Goal: Task Accomplishment & Management: Use online tool/utility

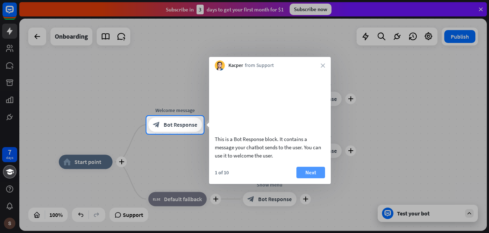
click at [313, 178] on button "Next" at bounding box center [310, 172] width 29 height 11
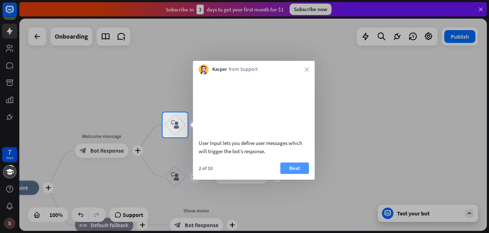
click at [299, 174] on button "Next" at bounding box center [294, 168] width 29 height 11
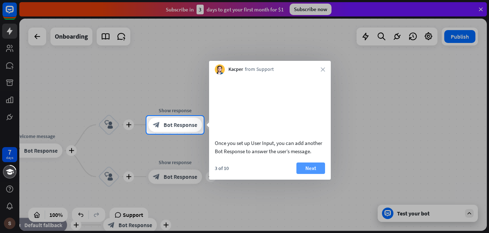
click at [309, 174] on button "Next" at bounding box center [310, 168] width 29 height 11
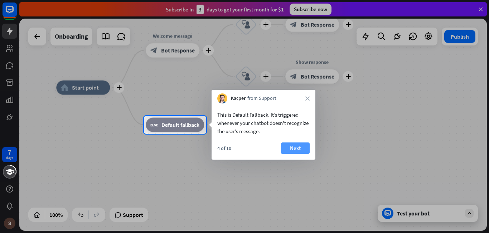
click at [295, 148] on button "Next" at bounding box center [295, 147] width 29 height 11
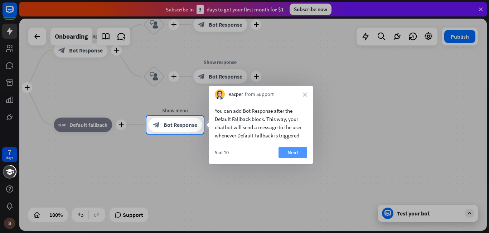
click at [296, 153] on button "Next" at bounding box center [293, 152] width 29 height 11
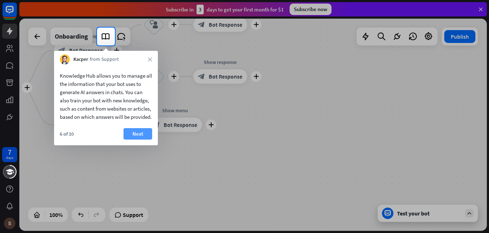
click at [137, 140] on button "Next" at bounding box center [137, 133] width 29 height 11
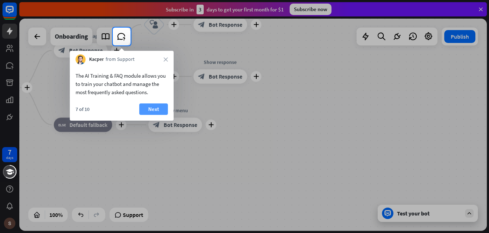
click at [158, 109] on button "Next" at bounding box center [153, 108] width 29 height 11
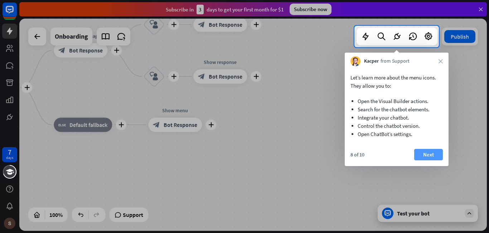
click at [425, 154] on button "Next" at bounding box center [428, 154] width 29 height 11
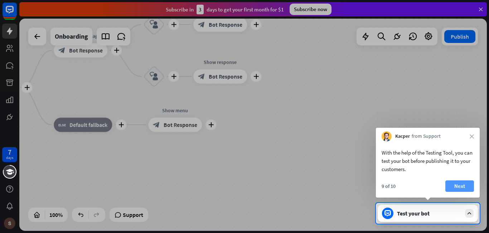
click at [455, 182] on button "Next" at bounding box center [459, 185] width 29 height 11
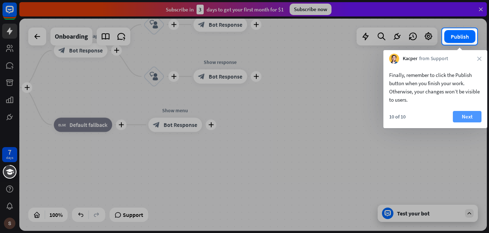
click at [471, 116] on button "Next" at bounding box center [467, 116] width 29 height 11
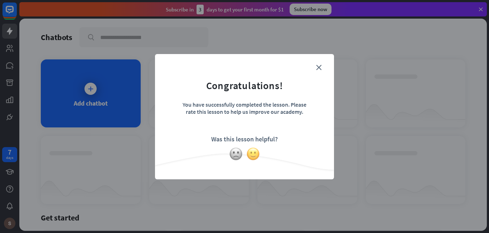
click at [253, 156] on img at bounding box center [253, 154] width 14 height 14
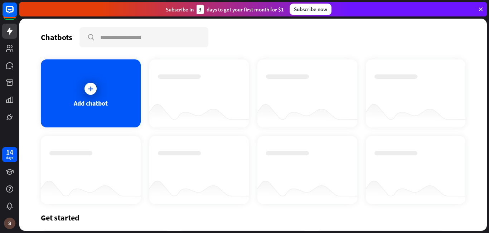
drag, startPoint x: 216, startPoint y: 126, endPoint x: 293, endPoint y: 120, distance: 77.2
click at [293, 120] on div "Add chatbot" at bounding box center [253, 131] width 425 height 145
click at [196, 131] on div "Add chatbot" at bounding box center [253, 131] width 425 height 145
click at [88, 89] on icon at bounding box center [90, 88] width 7 height 7
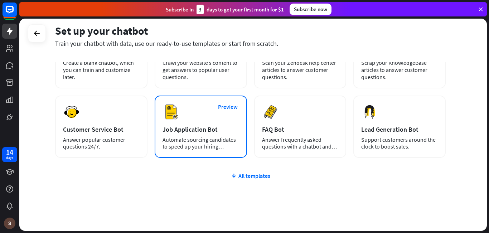
scroll to position [72, 0]
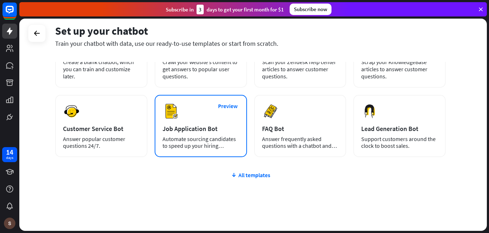
click at [190, 130] on div "Job Application Bot" at bounding box center [201, 129] width 77 height 8
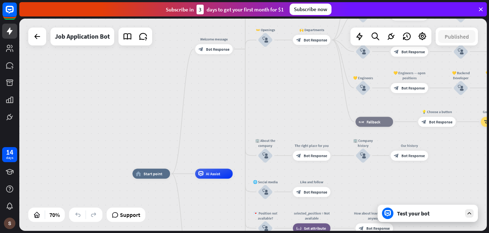
drag, startPoint x: 224, startPoint y: 91, endPoint x: 217, endPoint y: 126, distance: 35.5
click at [217, 126] on div "home_2 Start point Welcome message block_bot_response Bot Response ✨ Main menu …" at bounding box center [253, 125] width 468 height 212
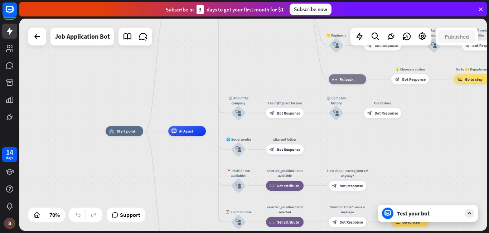
drag, startPoint x: 223, startPoint y: 120, endPoint x: 196, endPoint y: 78, distance: 50.4
click at [196, 78] on div "home_2 Start point Welcome message block_bot_response Bot Response ✨ Main menu …" at bounding box center [253, 125] width 468 height 212
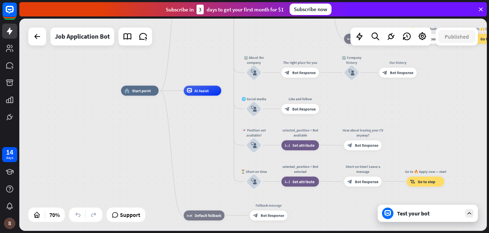
drag, startPoint x: 190, startPoint y: 178, endPoint x: 206, endPoint y: 138, distance: 43.3
click at [206, 138] on div "home_2 Start point Welcome message block_bot_response Bot Response ✨ Main menu …" at bounding box center [284, 165] width 327 height 149
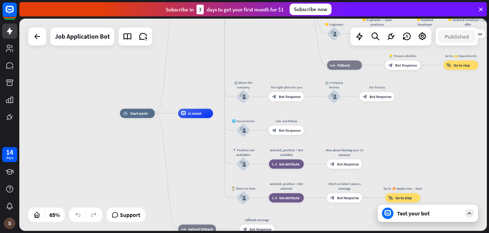
drag, startPoint x: 200, startPoint y: 146, endPoint x: 193, endPoint y: 165, distance: 20.6
click at [193, 165] on div "home_2 Start point Welcome message block_bot_response Bot Response ✨ Main menu …" at bounding box center [272, 182] width 304 height 138
click at [199, 114] on span "AI Assist" at bounding box center [194, 113] width 13 height 5
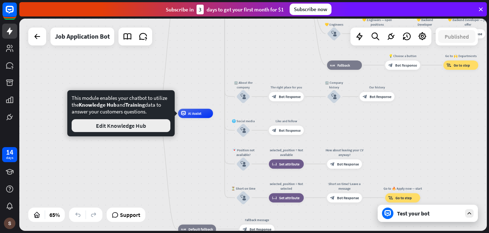
click at [150, 126] on button "Edit Knowledge Hub" at bounding box center [121, 125] width 99 height 13
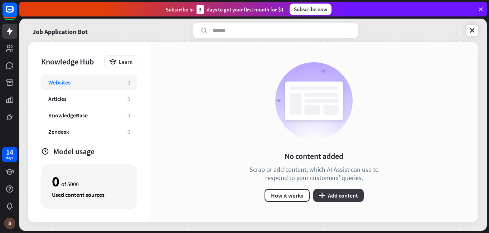
click at [340, 195] on button "plus Add content" at bounding box center [338, 195] width 50 height 13
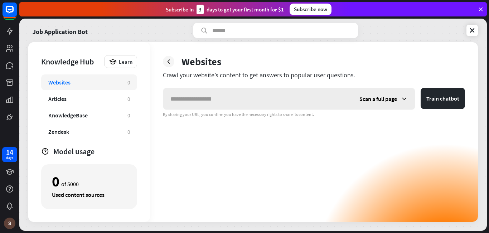
click at [397, 102] on div "Scan a full page" at bounding box center [383, 98] width 63 height 21
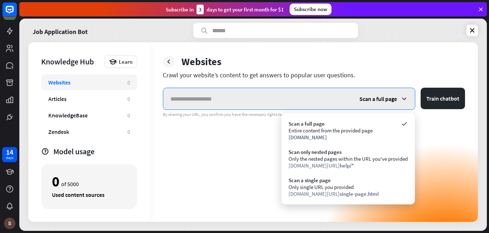
click at [190, 98] on input "text" at bounding box center [257, 98] width 189 height 21
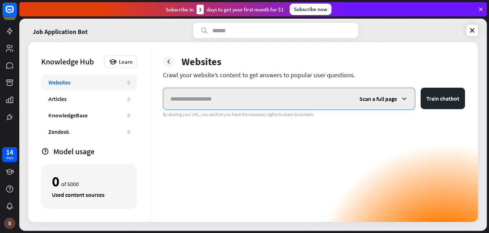
paste input "**********"
type input "**********"
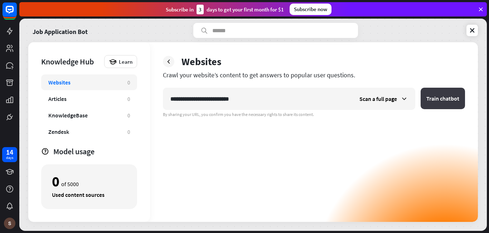
click at [443, 98] on button "Train chatbot" at bounding box center [443, 98] width 44 height 21
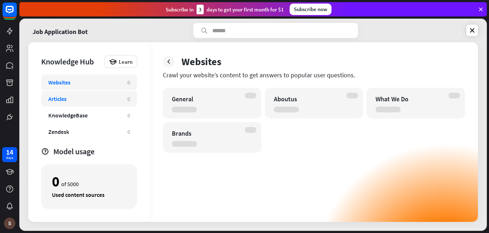
click at [60, 100] on div "Articles" at bounding box center [57, 98] width 18 height 7
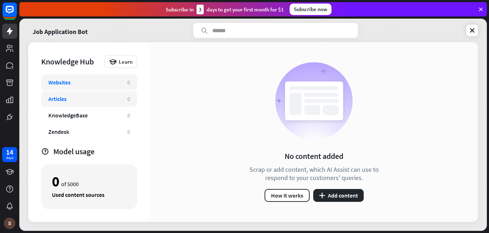
click at [63, 82] on div "Websites" at bounding box center [59, 82] width 22 height 7
click at [57, 98] on div "Articles" at bounding box center [57, 98] width 18 height 7
click at [342, 195] on button "plus Add content" at bounding box center [338, 195] width 50 height 13
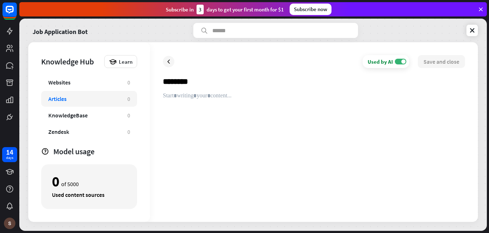
type input "*******"
click at [176, 93] on div at bounding box center [314, 150] width 302 height 117
click at [162, 92] on div "Used by AI ON Save and close *******" at bounding box center [314, 132] width 328 height 180
click at [168, 96] on div at bounding box center [314, 150] width 302 height 117
click at [205, 86] on input "*******" at bounding box center [314, 85] width 302 height 16
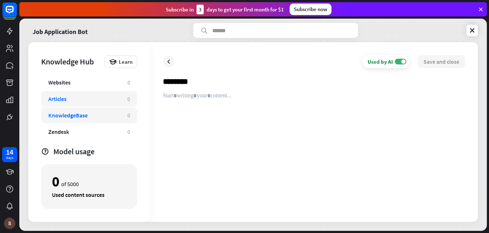
click at [74, 115] on div "KnowledgeBase" at bounding box center [67, 115] width 39 height 7
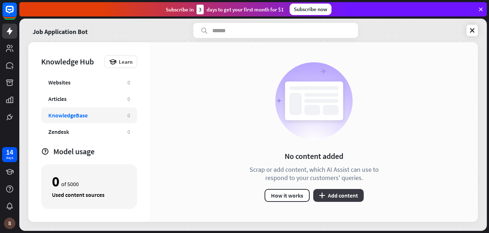
click at [342, 198] on button "plus Add content" at bounding box center [338, 195] width 50 height 13
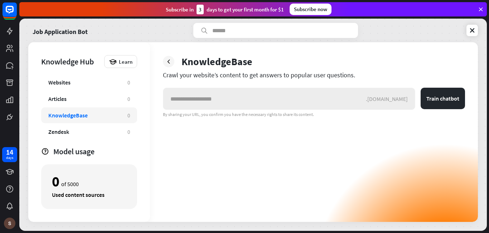
click at [190, 105] on input "text" at bounding box center [264, 98] width 203 height 21
type input "**********"
click at [450, 98] on button "Train chatbot" at bounding box center [443, 98] width 44 height 21
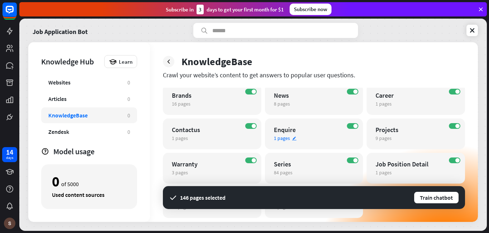
scroll to position [72, 0]
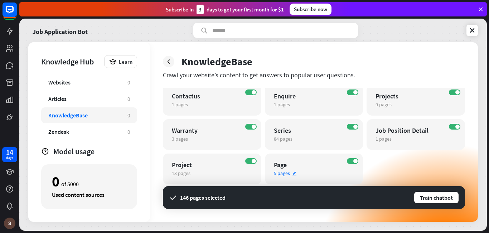
click at [293, 174] on icon "edit" at bounding box center [294, 173] width 5 height 5
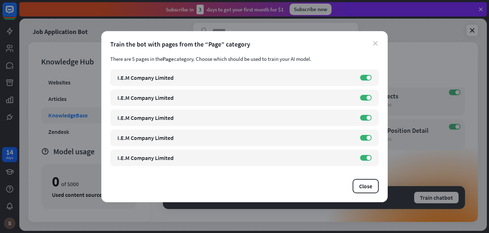
click at [374, 43] on icon "close" at bounding box center [375, 43] width 5 height 5
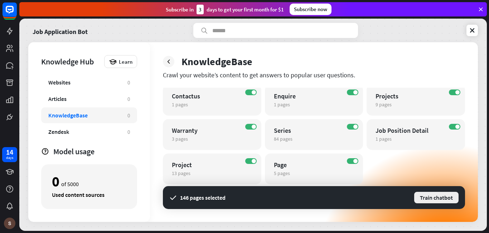
click at [434, 199] on button "Train chatbot" at bounding box center [436, 197] width 46 height 13
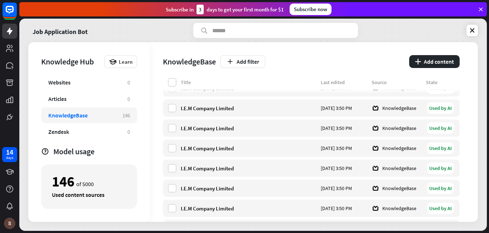
scroll to position [967, 0]
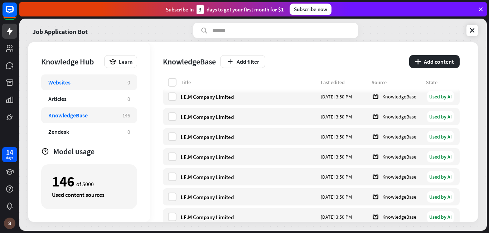
click at [77, 80] on div "Websites" at bounding box center [84, 82] width 72 height 7
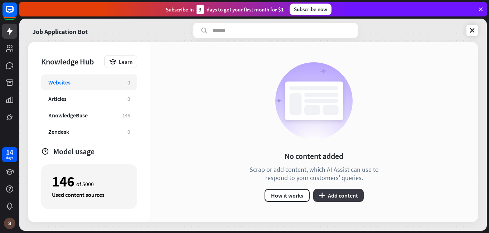
click at [348, 194] on button "plus Add content" at bounding box center [338, 195] width 50 height 13
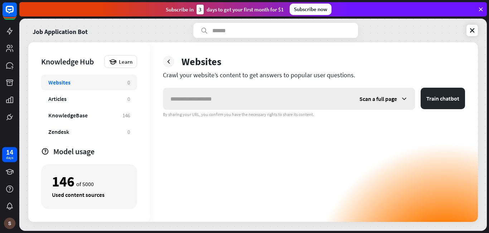
click at [199, 100] on input "text" at bounding box center [257, 98] width 189 height 21
type input "**********"
click at [440, 98] on button "Train chatbot" at bounding box center [443, 98] width 44 height 21
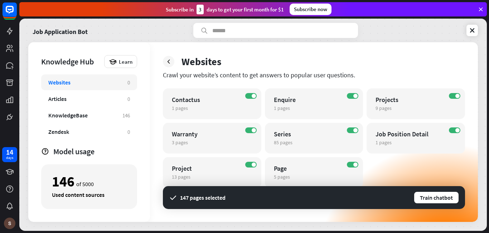
scroll to position [73, 0]
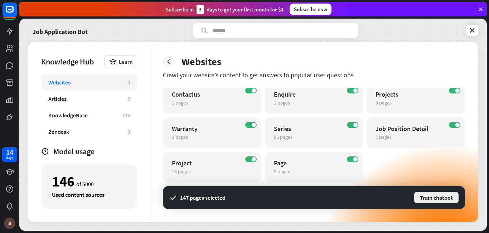
click at [441, 197] on button "Train chatbot" at bounding box center [436, 197] width 46 height 13
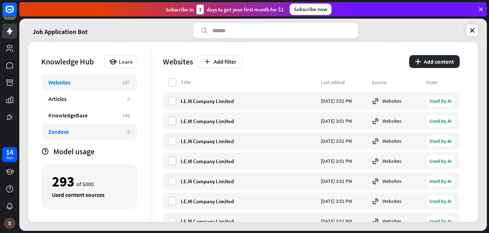
scroll to position [16, 0]
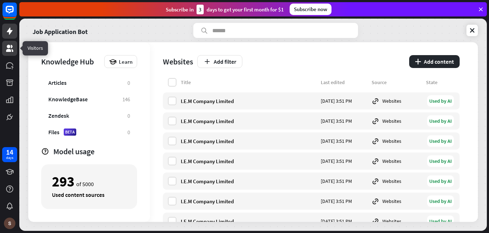
click at [10, 49] on icon at bounding box center [9, 48] width 9 height 9
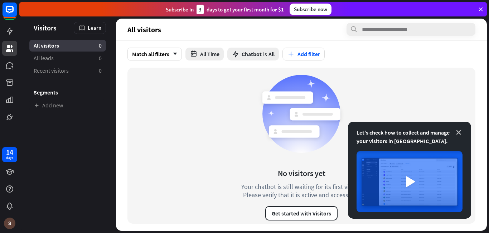
click at [459, 132] on icon at bounding box center [458, 132] width 7 height 7
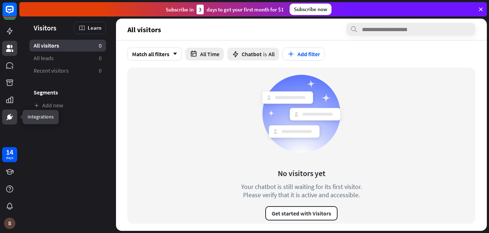
click at [10, 116] on icon at bounding box center [9, 117] width 5 height 5
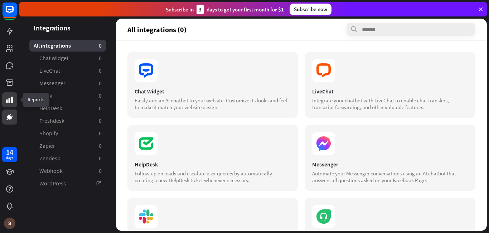
click at [9, 102] on icon at bounding box center [9, 100] width 7 height 6
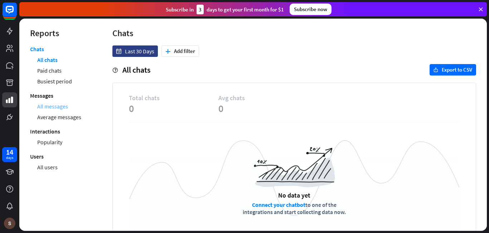
click at [52, 107] on link "All messages" at bounding box center [52, 106] width 31 height 11
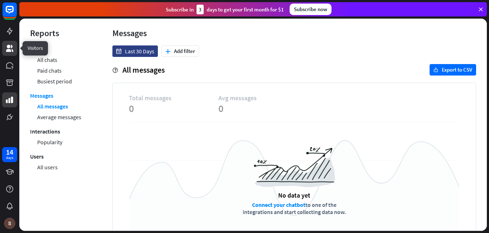
click at [7, 49] on icon at bounding box center [9, 48] width 9 height 9
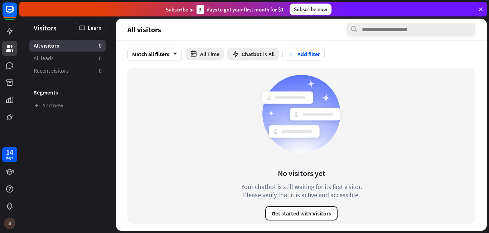
click at [11, 222] on img at bounding box center [9, 223] width 11 height 11
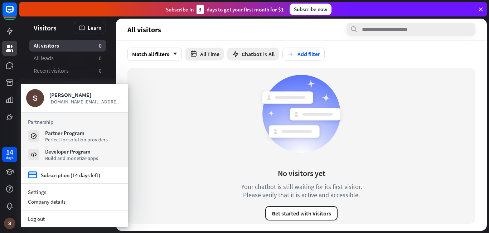
click at [169, 121] on div "No visitors yet Your chatbot is still waiting for its first visitor. Please ver…" at bounding box center [301, 146] width 348 height 156
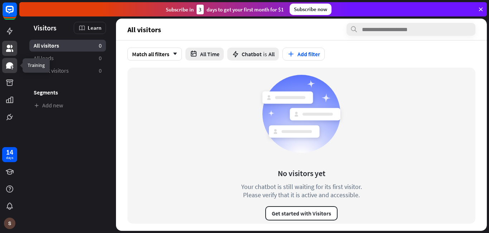
click at [10, 65] on icon at bounding box center [9, 65] width 7 height 6
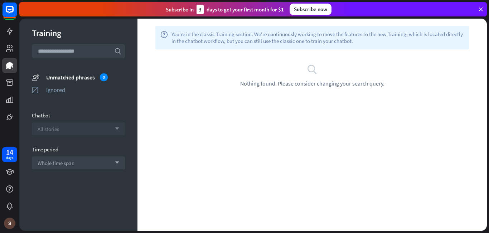
click at [58, 125] on div "All stories arrow_down" at bounding box center [78, 128] width 93 height 13
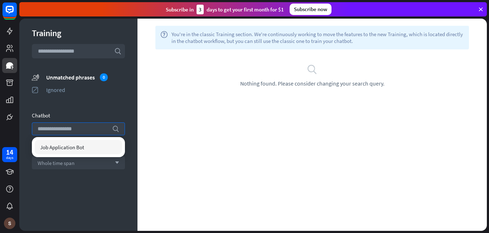
click at [63, 148] on span "Job Application Bot" at bounding box center [62, 147] width 44 height 7
click at [68, 148] on span "Job Application Bot" at bounding box center [62, 147] width 44 height 7
click at [78, 185] on div "Training search unmatched_phrases Unmatched phrases 0 ignored Ignored Chatbot s…" at bounding box center [78, 125] width 118 height 212
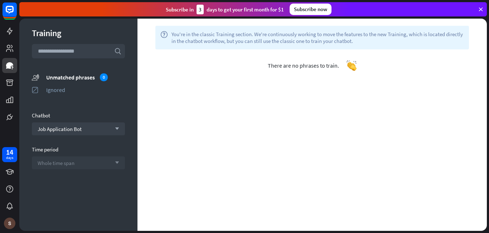
click at [78, 164] on div "Whole time span arrow_down" at bounding box center [78, 162] width 93 height 13
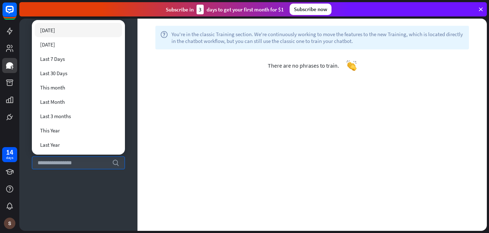
click at [60, 33] on div "[DATE]" at bounding box center [78, 30] width 87 height 14
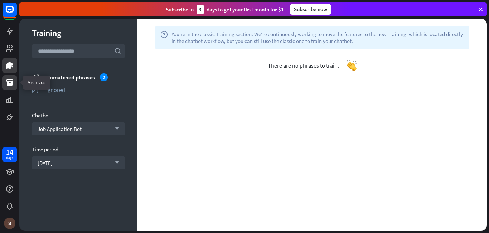
click at [9, 85] on icon at bounding box center [9, 82] width 7 height 6
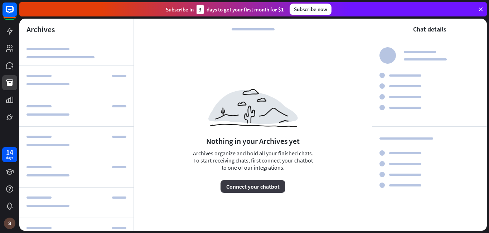
click at [249, 187] on button "Connect your chatbot" at bounding box center [253, 186] width 65 height 13
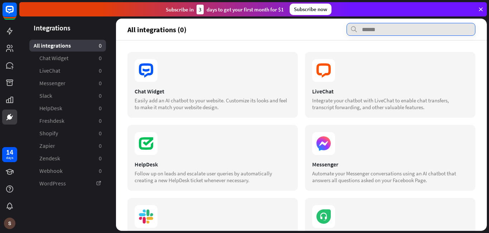
click at [368, 29] on input "text" at bounding box center [411, 29] width 129 height 13
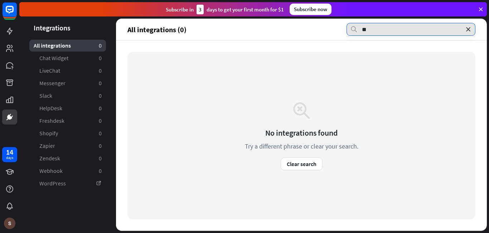
type input "*"
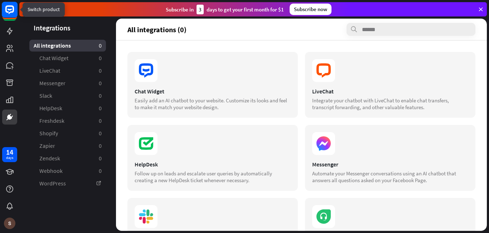
click at [9, 13] on icon at bounding box center [9, 9] width 9 height 9
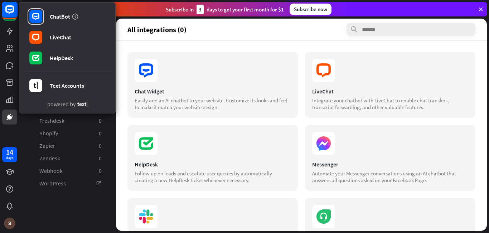
click at [10, 13] on icon at bounding box center [9, 9] width 9 height 9
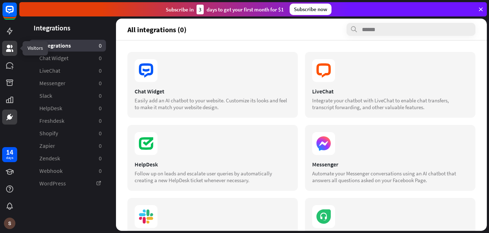
click at [15, 49] on link at bounding box center [9, 48] width 15 height 15
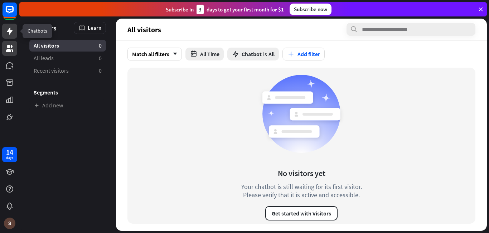
click at [8, 31] on icon at bounding box center [10, 31] width 6 height 7
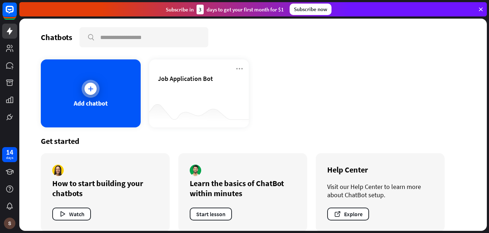
click at [89, 88] on icon at bounding box center [90, 88] width 7 height 7
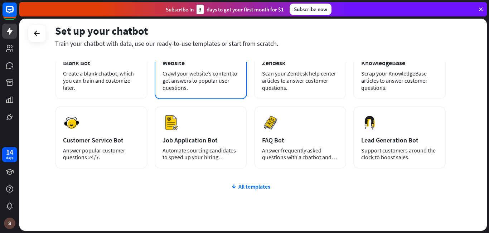
scroll to position [84, 0]
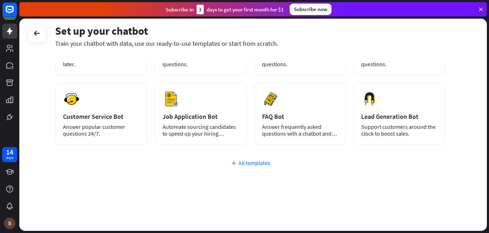
click at [242, 164] on div "All templates" at bounding box center [250, 162] width 391 height 7
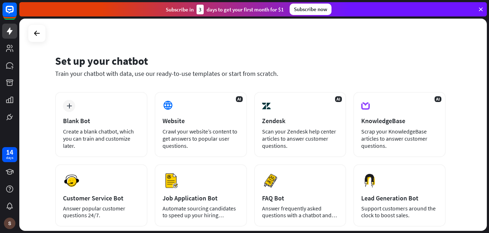
scroll to position [0, 0]
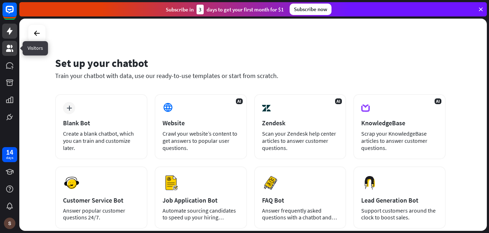
click at [7, 45] on icon at bounding box center [9, 48] width 9 height 9
